Goal: Check status

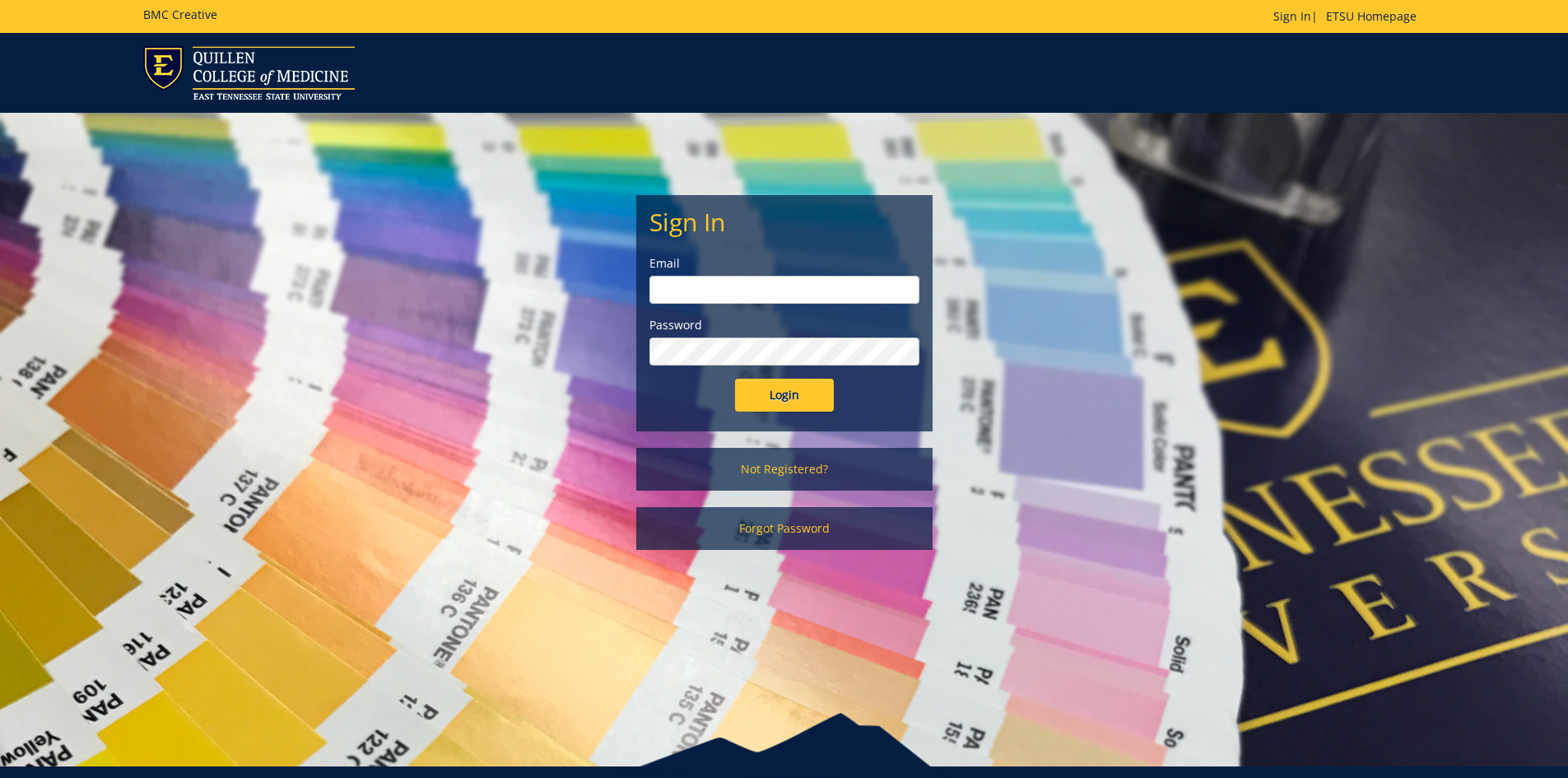
type input "hopkinsw@etsu.edu"
click at [783, 395] on input "Login" at bounding box center [784, 395] width 99 height 33
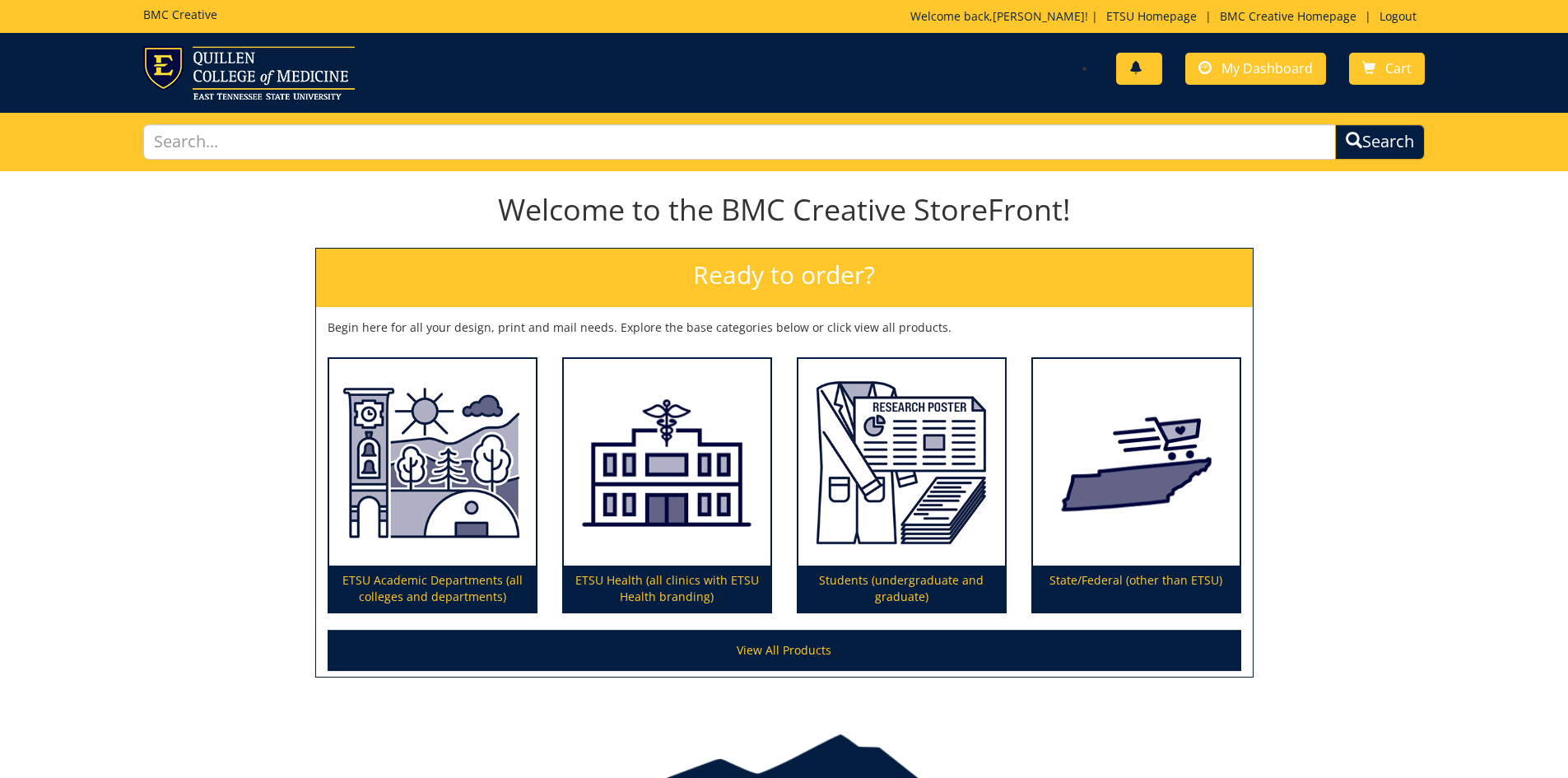
click at [1147, 81] on link at bounding box center [1139, 68] width 46 height 32
click at [1235, 65] on span "My Dashboard" at bounding box center [1267, 68] width 91 height 18
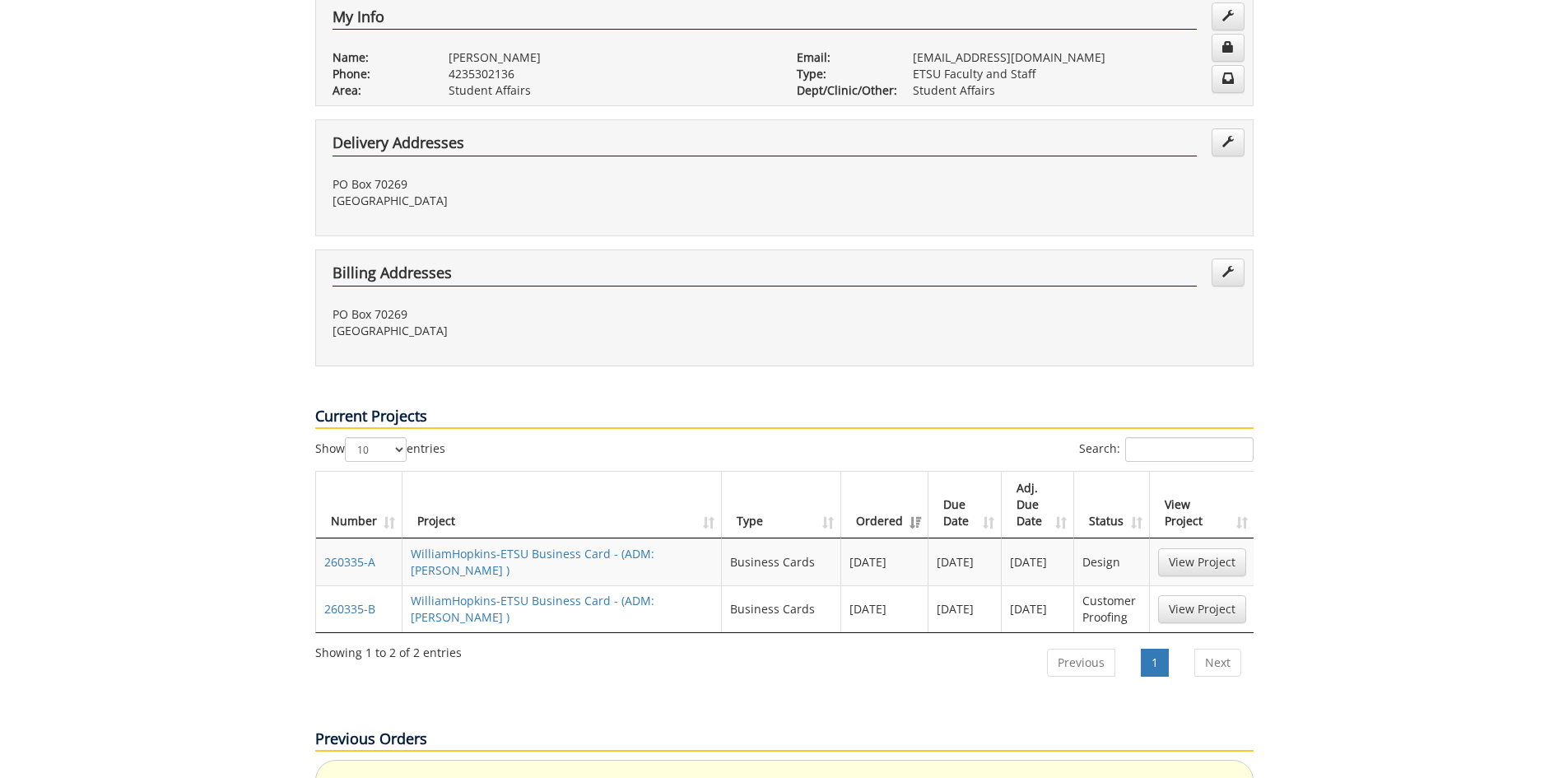
scroll to position [494, 0]
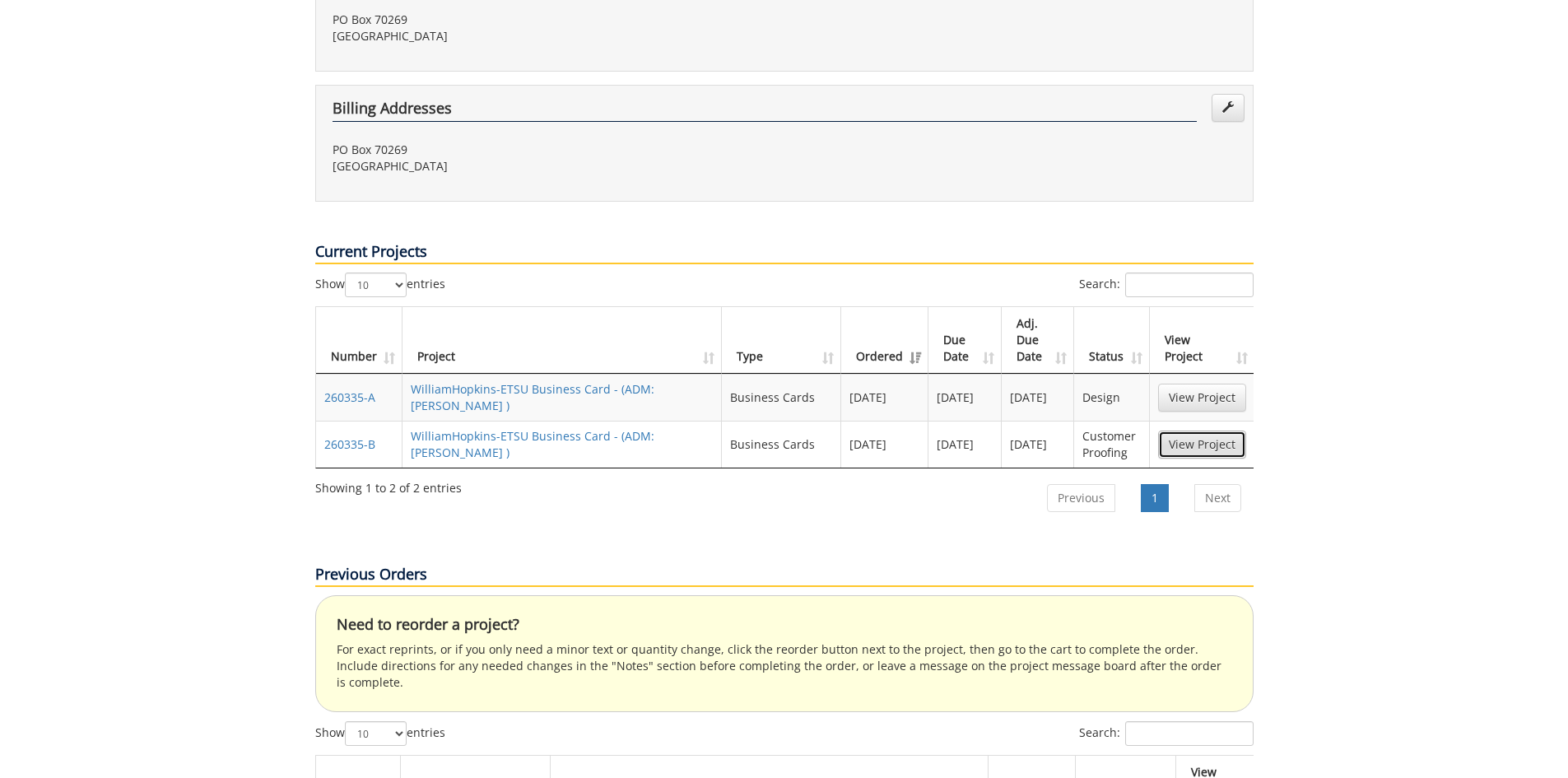
click at [1193, 431] on link "View Project" at bounding box center [1202, 445] width 88 height 28
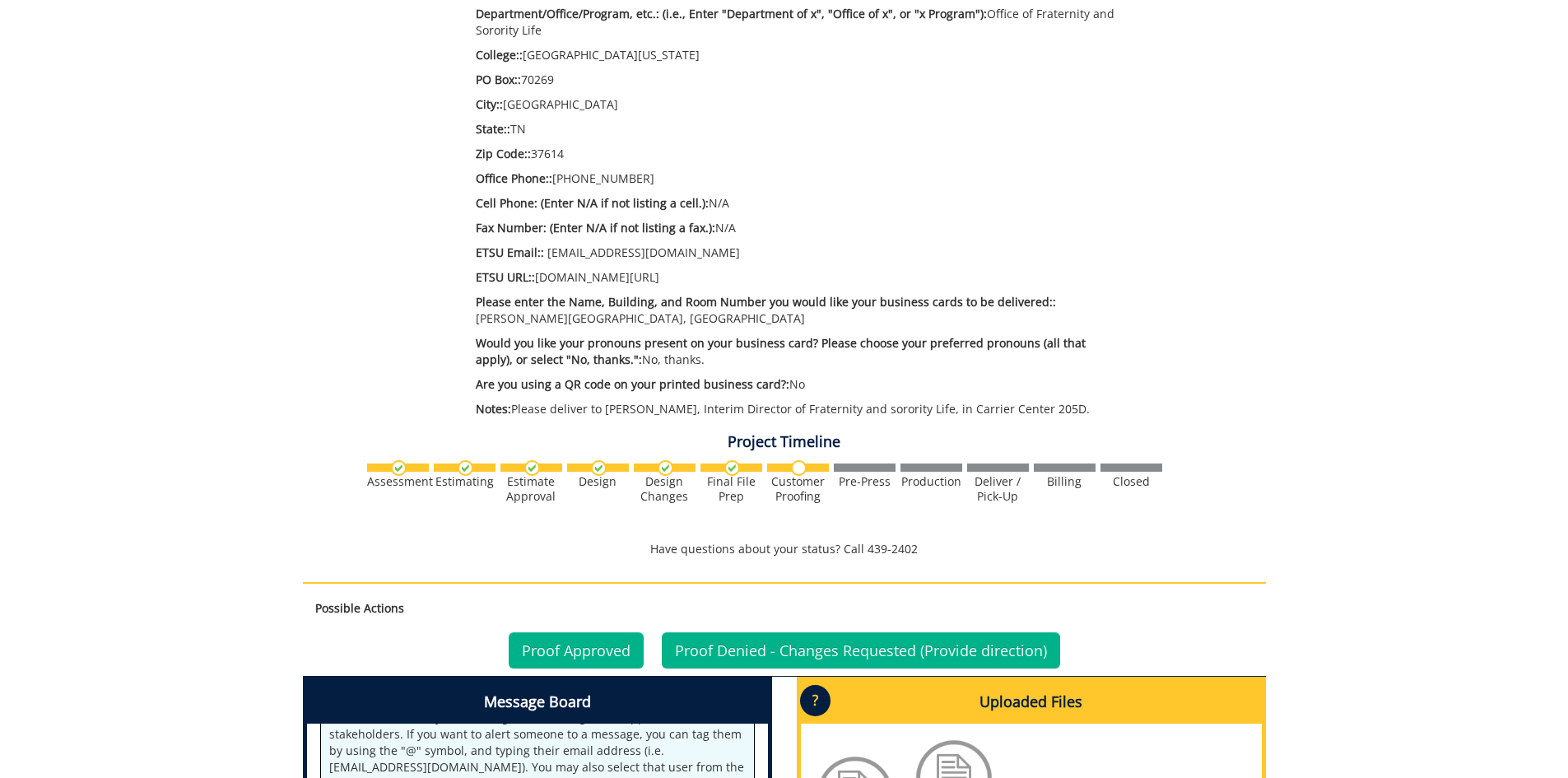
scroll to position [906, 0]
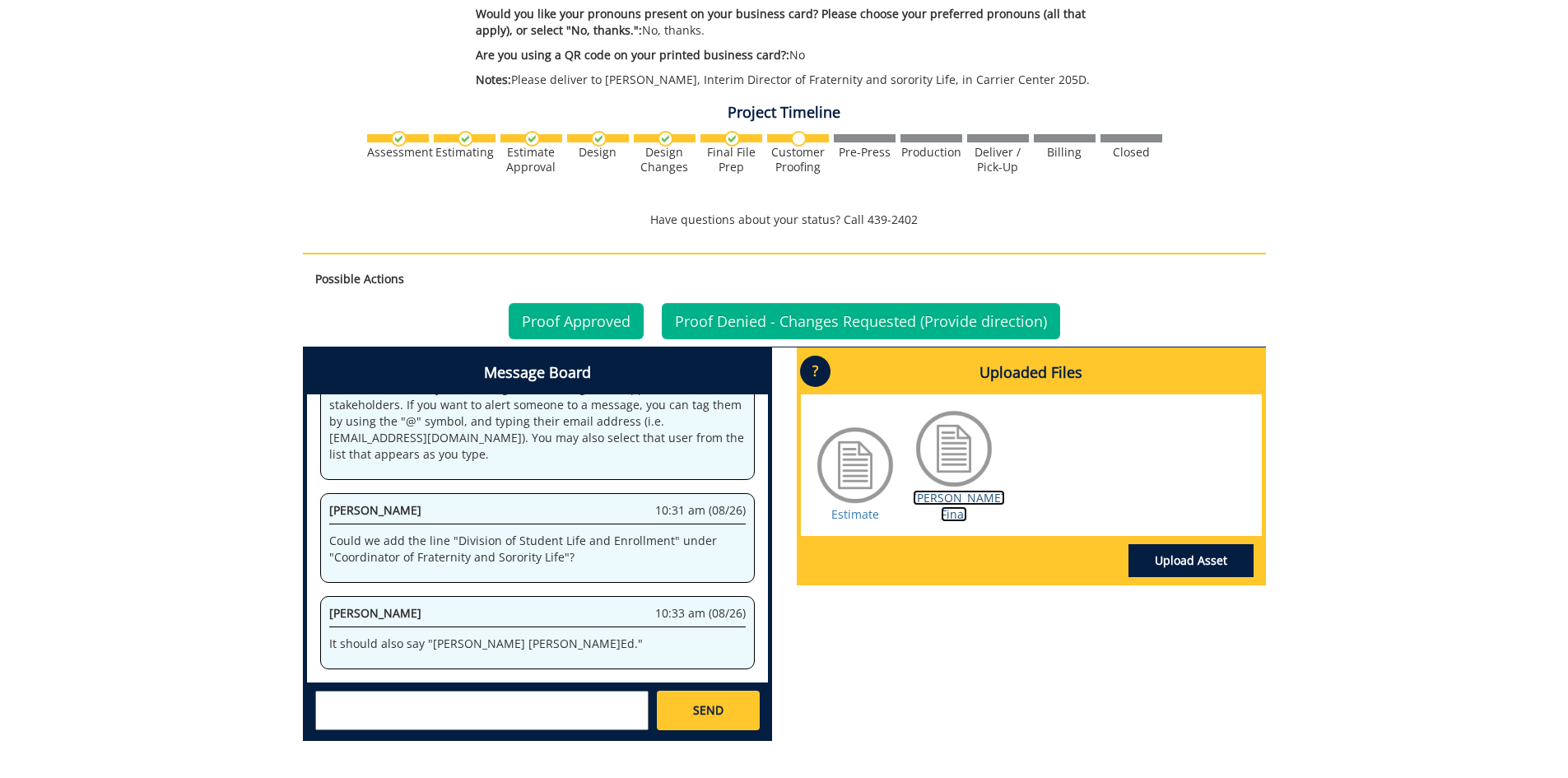
click at [964, 500] on link "Sholes BC Final" at bounding box center [958, 506] width 92 height 32
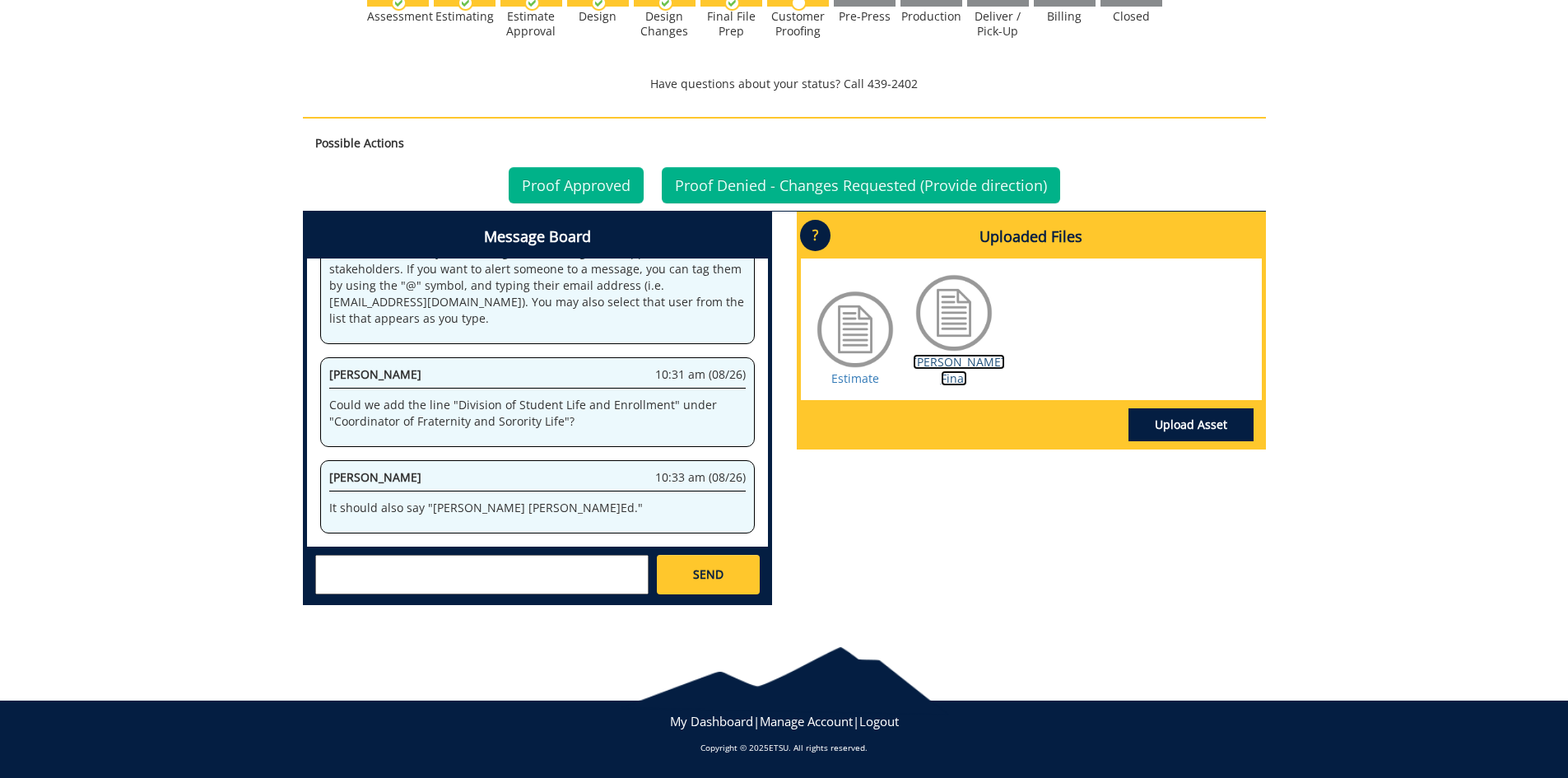
scroll to position [0, 0]
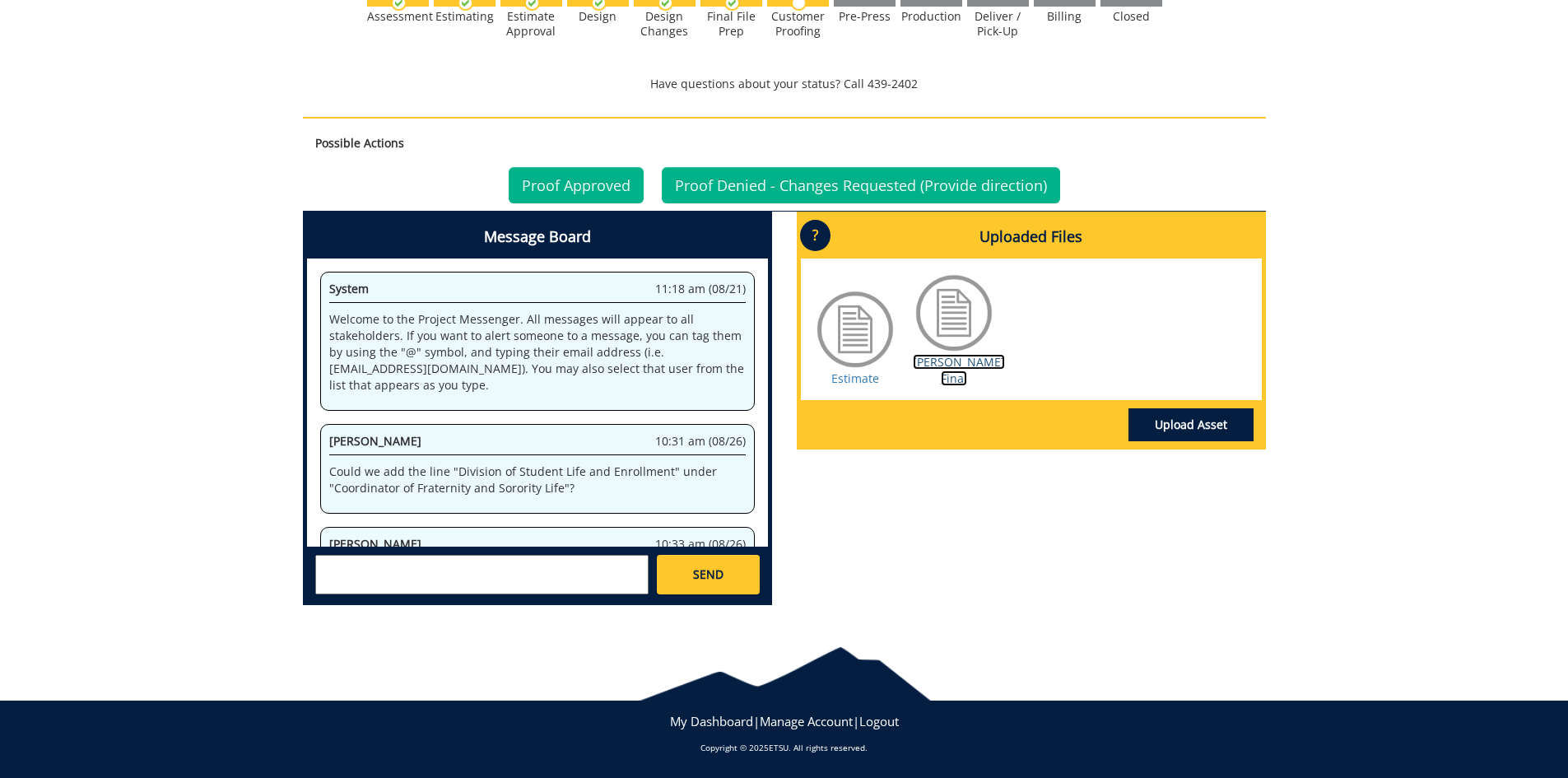
click at [917, 363] on link "Sholes BC Final" at bounding box center [958, 370] width 92 height 32
click at [586, 565] on textarea at bounding box center [481, 575] width 333 height 40
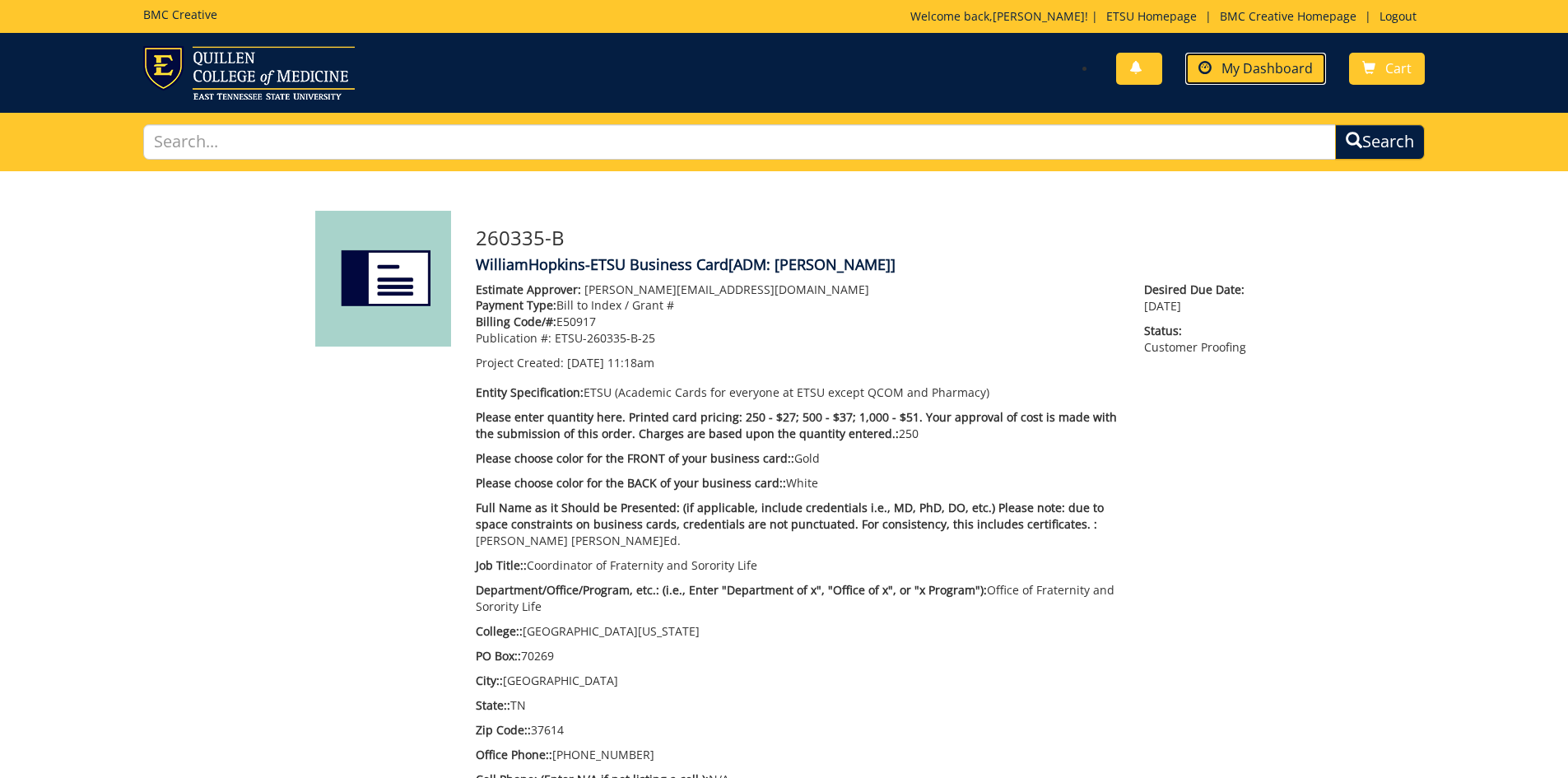
click at [1236, 72] on span "My Dashboard" at bounding box center [1267, 68] width 91 height 18
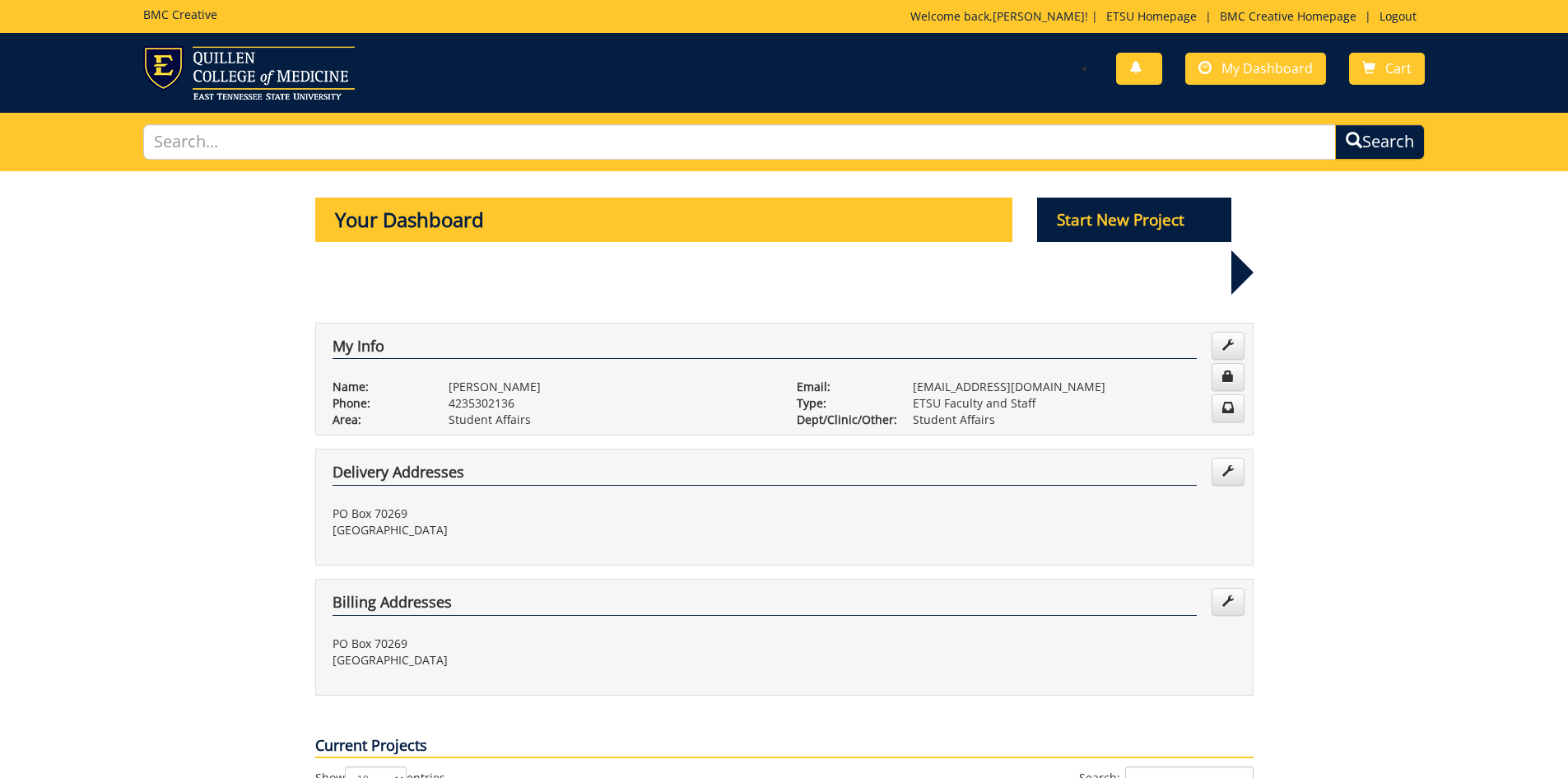
scroll to position [494, 0]
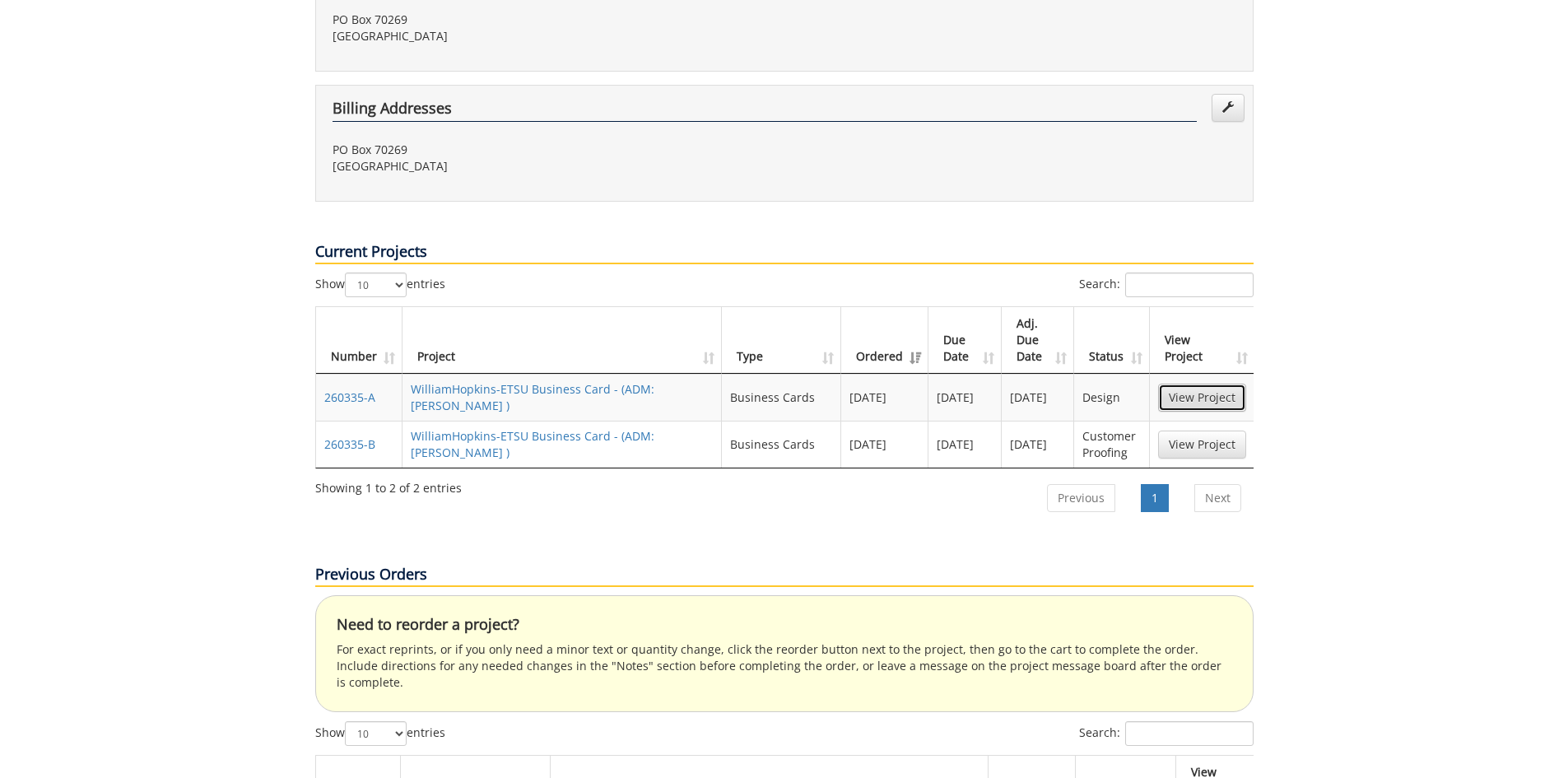
click at [1189, 383] on link "View Project" at bounding box center [1202, 397] width 88 height 28
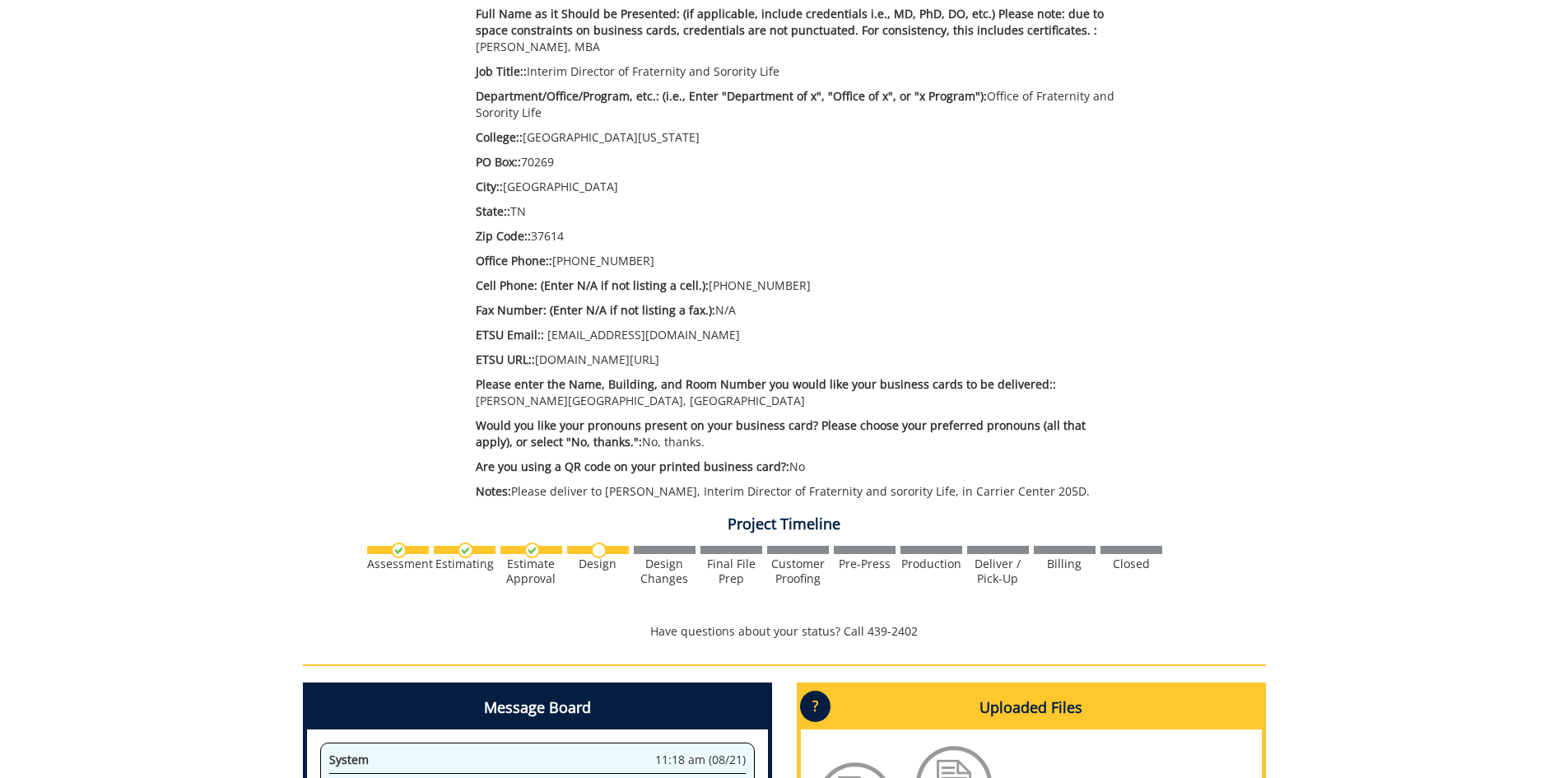
scroll to position [906, 0]
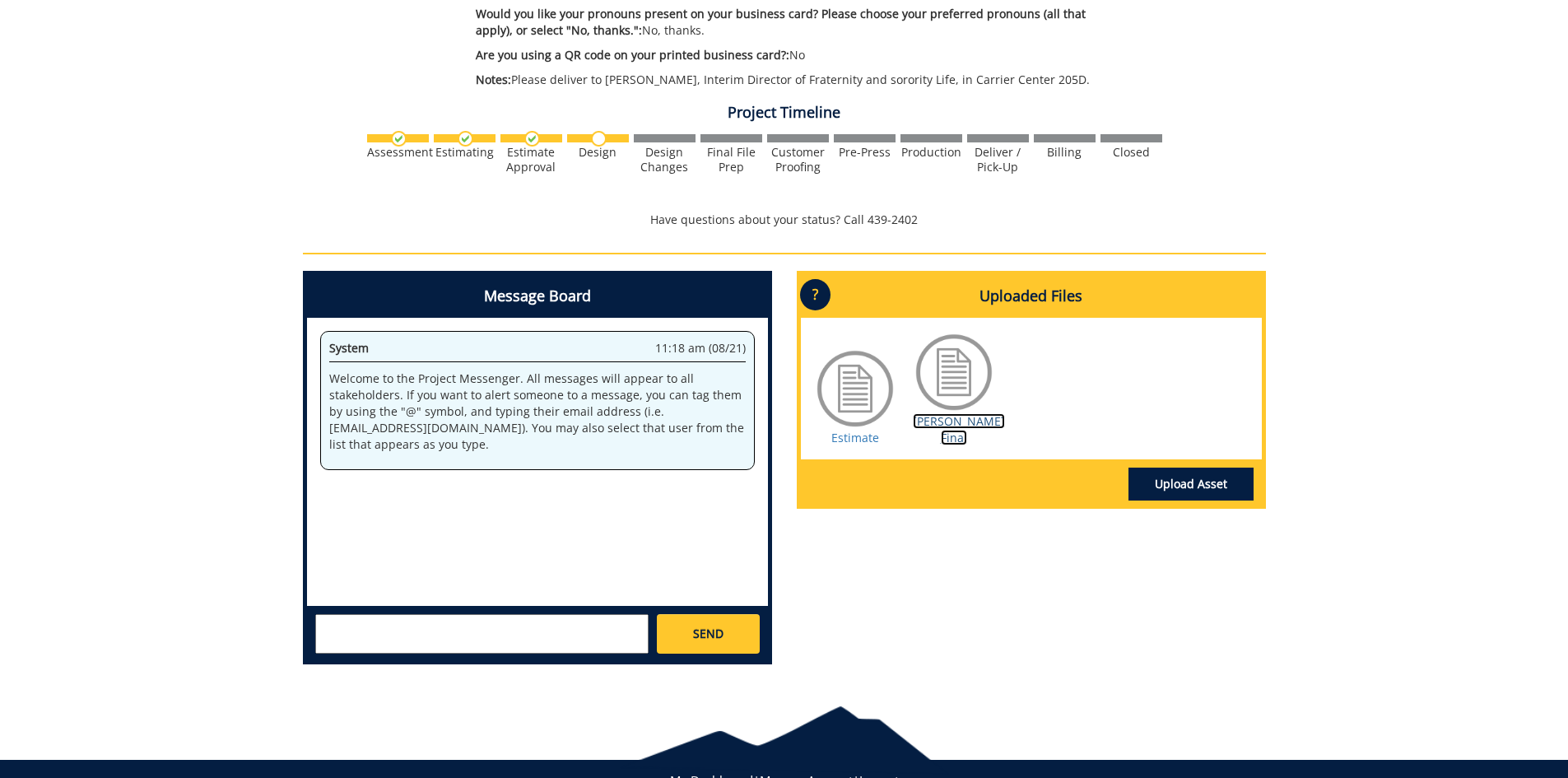
click at [952, 424] on link "[PERSON_NAME] Final" at bounding box center [958, 429] width 92 height 32
